Goal: Find specific page/section: Find specific page/section

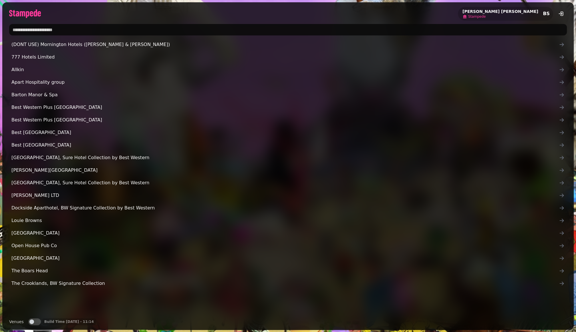
click at [485, 16] on span "Stampede" at bounding box center [476, 16] width 17 height 5
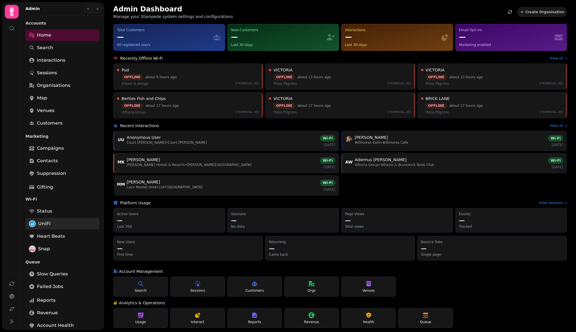
scroll to position [60, 0]
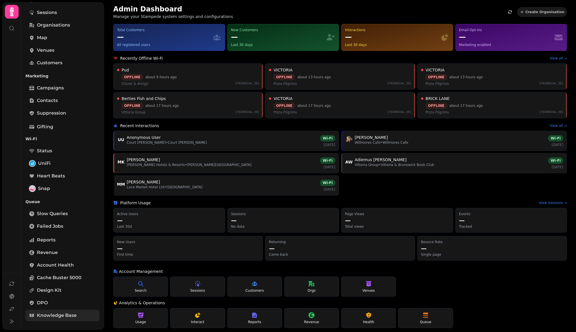
click at [62, 314] on span "Knowledge Base" at bounding box center [57, 315] width 40 height 7
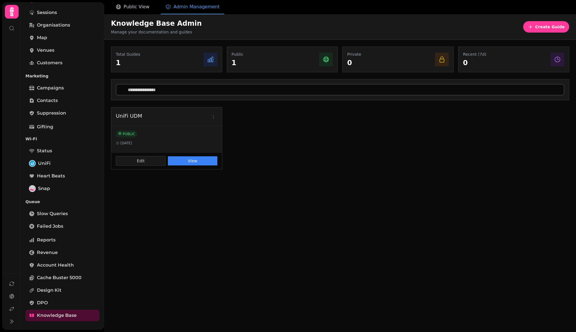
click at [138, 7] on span "Public View" at bounding box center [137, 6] width 26 height 7
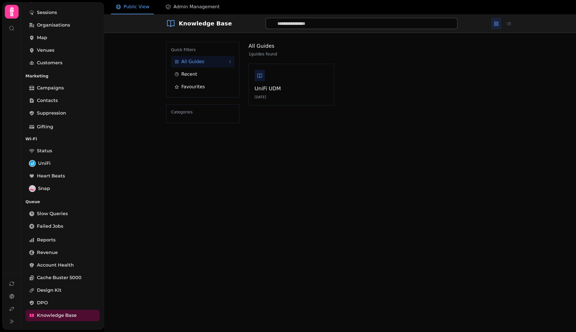
click at [201, 3] on span "Admin Management" at bounding box center [196, 6] width 46 height 7
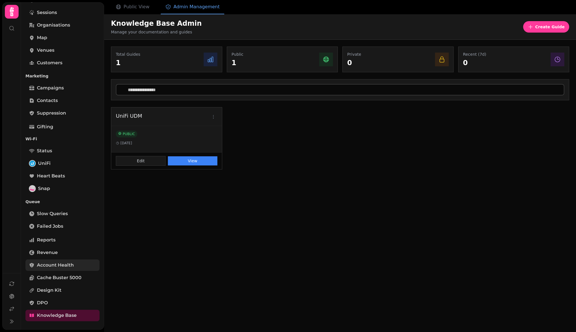
click at [55, 262] on span "Account Health" at bounding box center [55, 265] width 37 height 7
